Goal: Go to known website: Access a specific website the user already knows

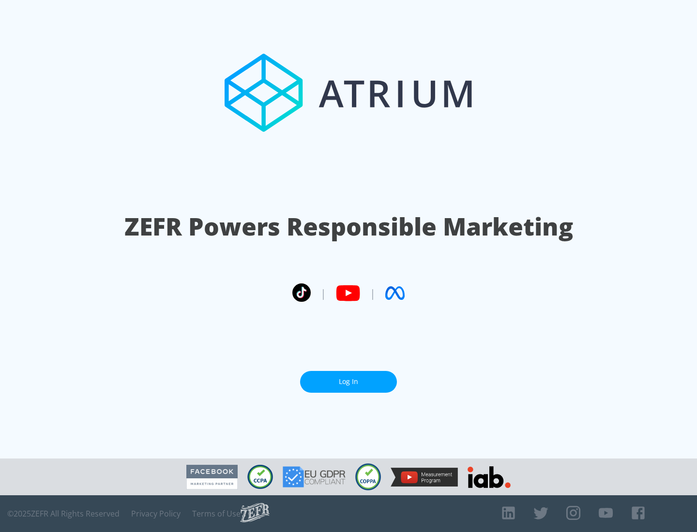
click at [348, 382] on link "Log In" at bounding box center [348, 382] width 97 height 22
